Goal: Task Accomplishment & Management: Use online tool/utility

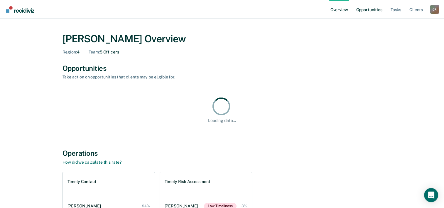
click at [369, 6] on link "Opportunities" at bounding box center [369, 9] width 28 height 19
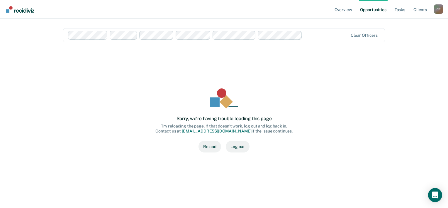
click at [208, 151] on button "Reload" at bounding box center [210, 146] width 23 height 12
click at [408, 13] on ul "Overview Opportunities Tasks Client s" at bounding box center [383, 9] width 101 height 19
click at [402, 9] on link "Tasks" at bounding box center [400, 9] width 13 height 19
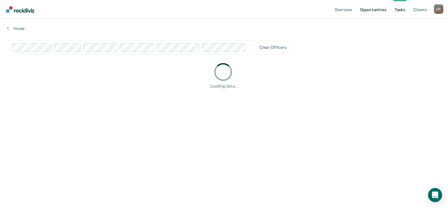
click at [387, 11] on link "Opportunities" at bounding box center [373, 9] width 28 height 19
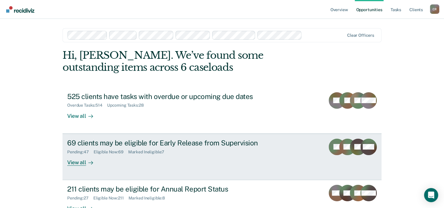
click at [77, 160] on div "View all" at bounding box center [83, 159] width 33 height 11
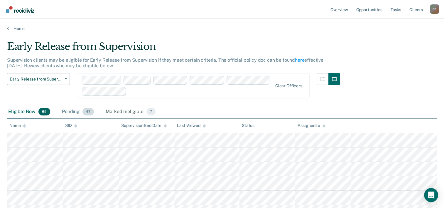
click at [86, 110] on span "47" at bounding box center [87, 112] width 11 height 8
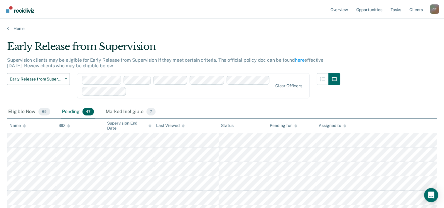
click at [196, 99] on div "Early Release from Supervision Early Release from Supervision Annual Report Sta…" at bounding box center [173, 89] width 333 height 32
click at [180, 50] on div "Early Release from Supervision" at bounding box center [173, 48] width 333 height 17
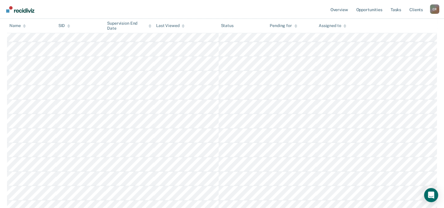
scroll to position [264, 0]
